Goal: Check status: Check status

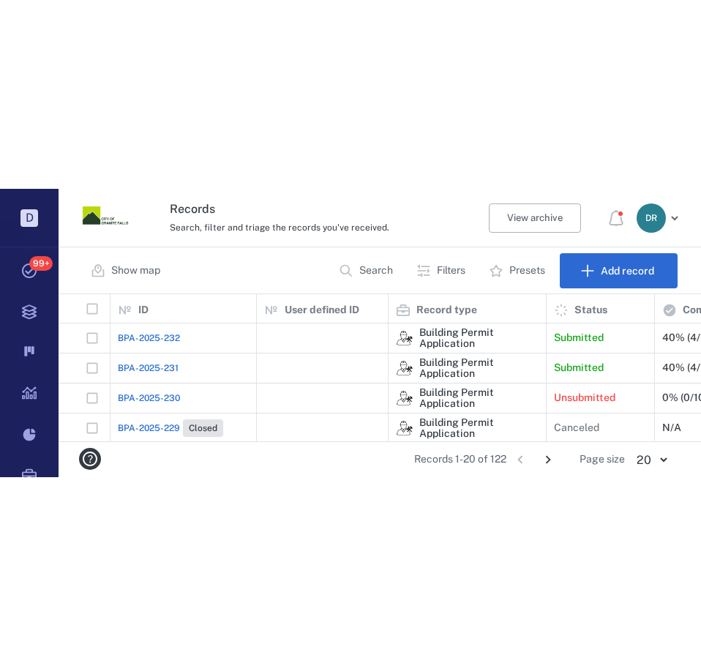
scroll to position [514, 632]
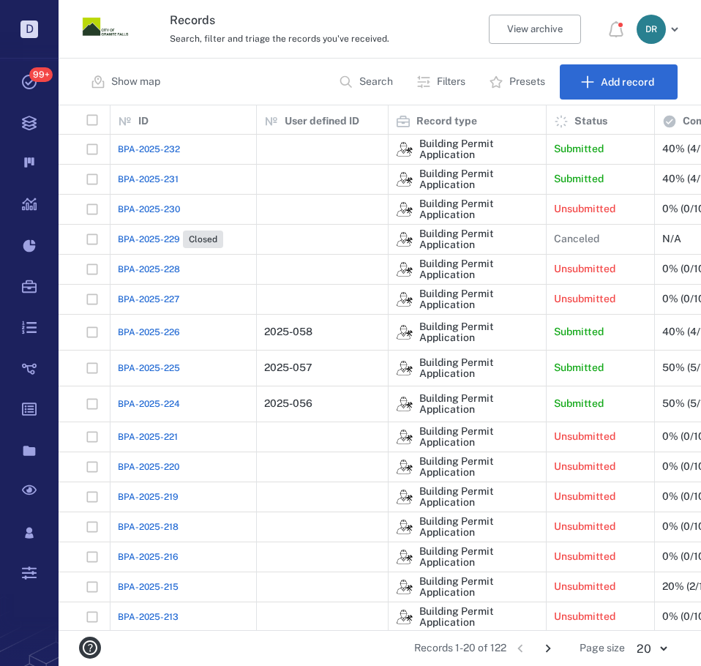
click at [157, 234] on span "BPA-2025-229" at bounding box center [149, 239] width 62 height 13
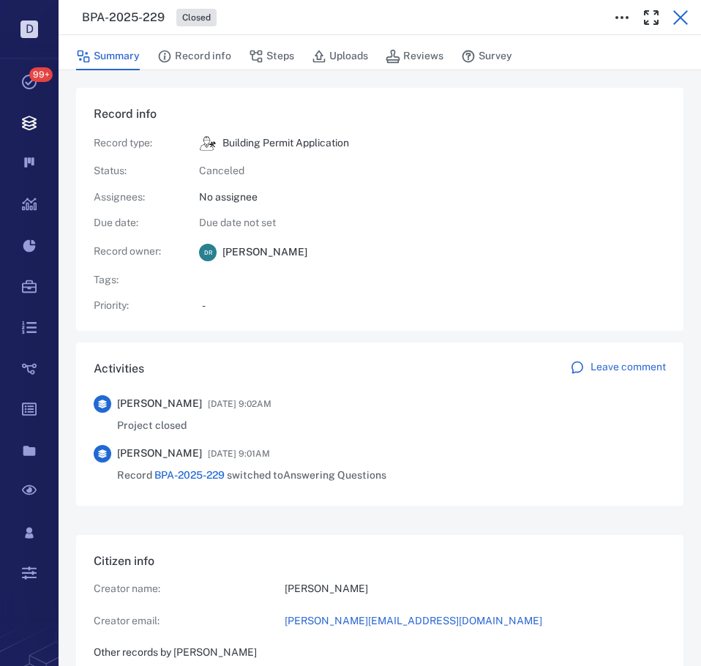
click at [682, 17] on icon "button" at bounding box center [680, 17] width 15 height 15
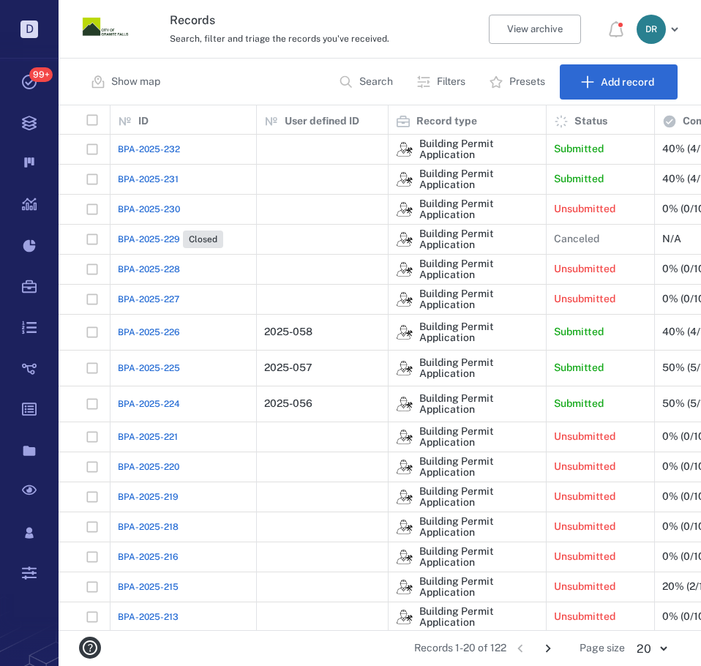
click at [149, 150] on span "BPA-2025-232" at bounding box center [149, 149] width 62 height 13
click at [141, 179] on span "BPA-2025-231" at bounding box center [148, 179] width 61 height 13
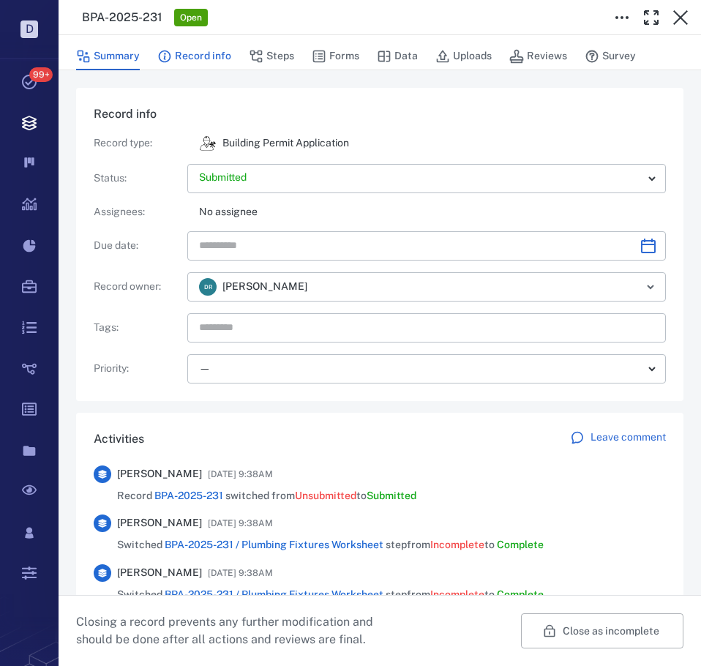
click at [200, 52] on button "Record info" at bounding box center [194, 56] width 74 height 28
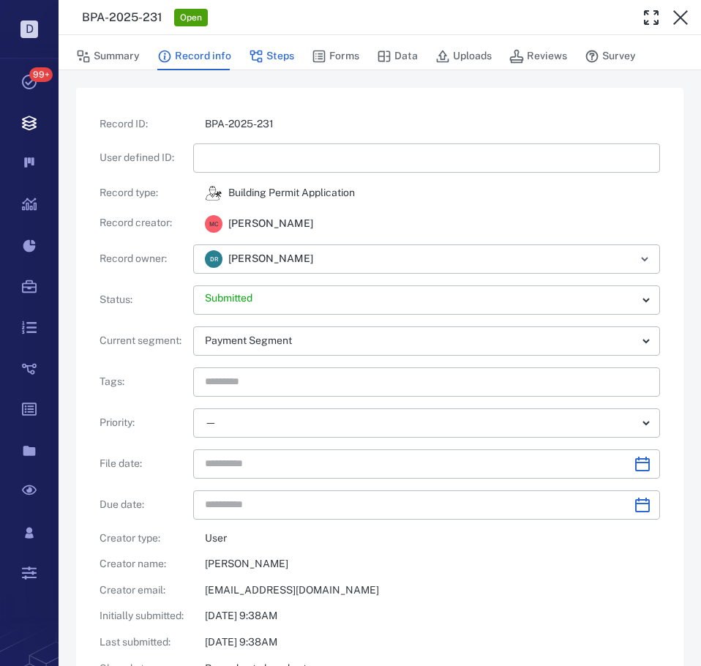
click at [280, 51] on button "Steps" at bounding box center [271, 56] width 45 height 28
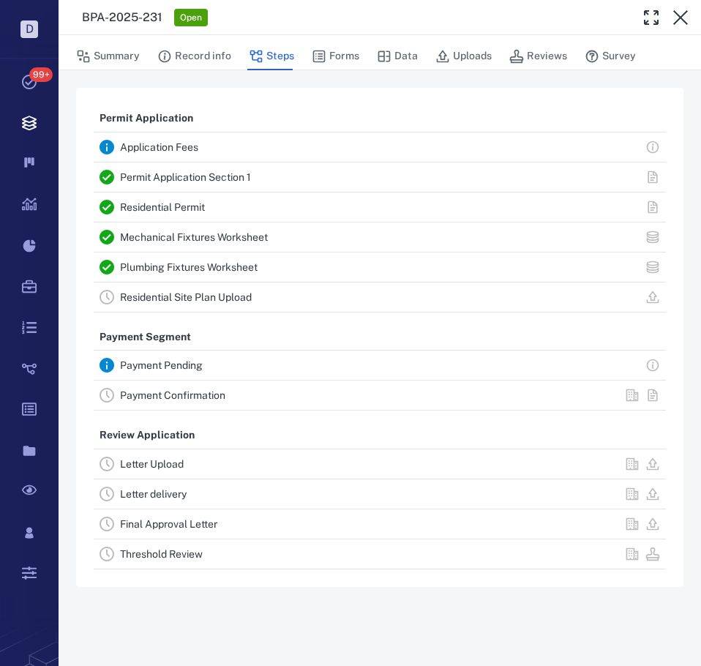
click at [188, 171] on link "Permit Application Section 1" at bounding box center [185, 177] width 131 height 12
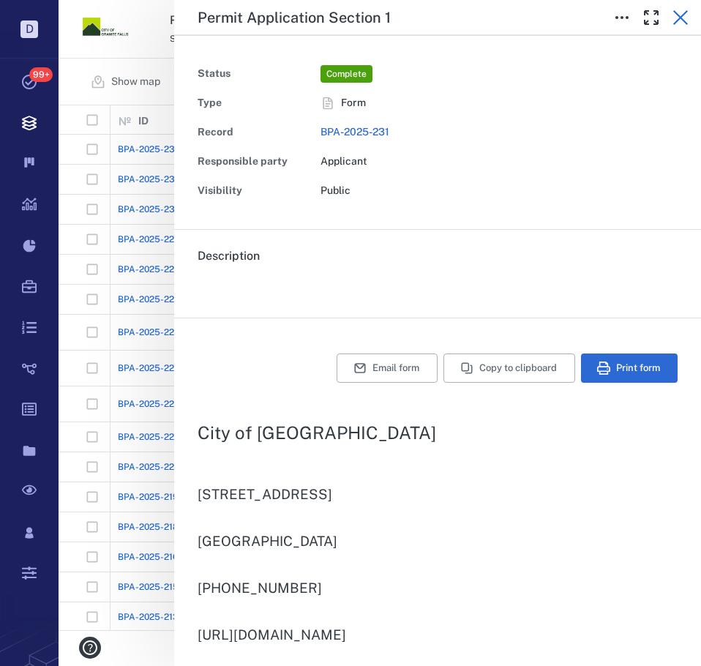
click at [682, 13] on icon "button" at bounding box center [681, 18] width 18 height 18
type input "**********"
type textarea "*"
click at [680, 14] on icon "button" at bounding box center [681, 18] width 18 height 18
